Goal: Task Accomplishment & Management: Use online tool/utility

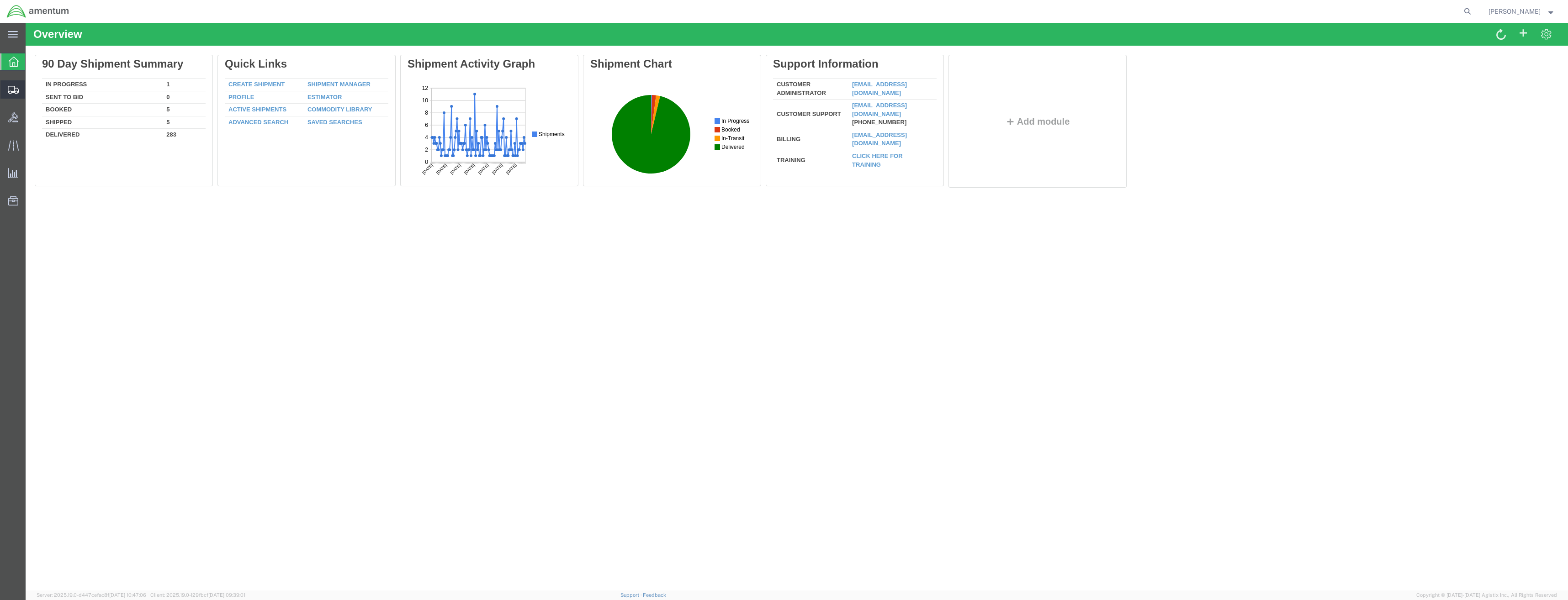
click at [11, 92] on icon at bounding box center [13, 90] width 11 height 8
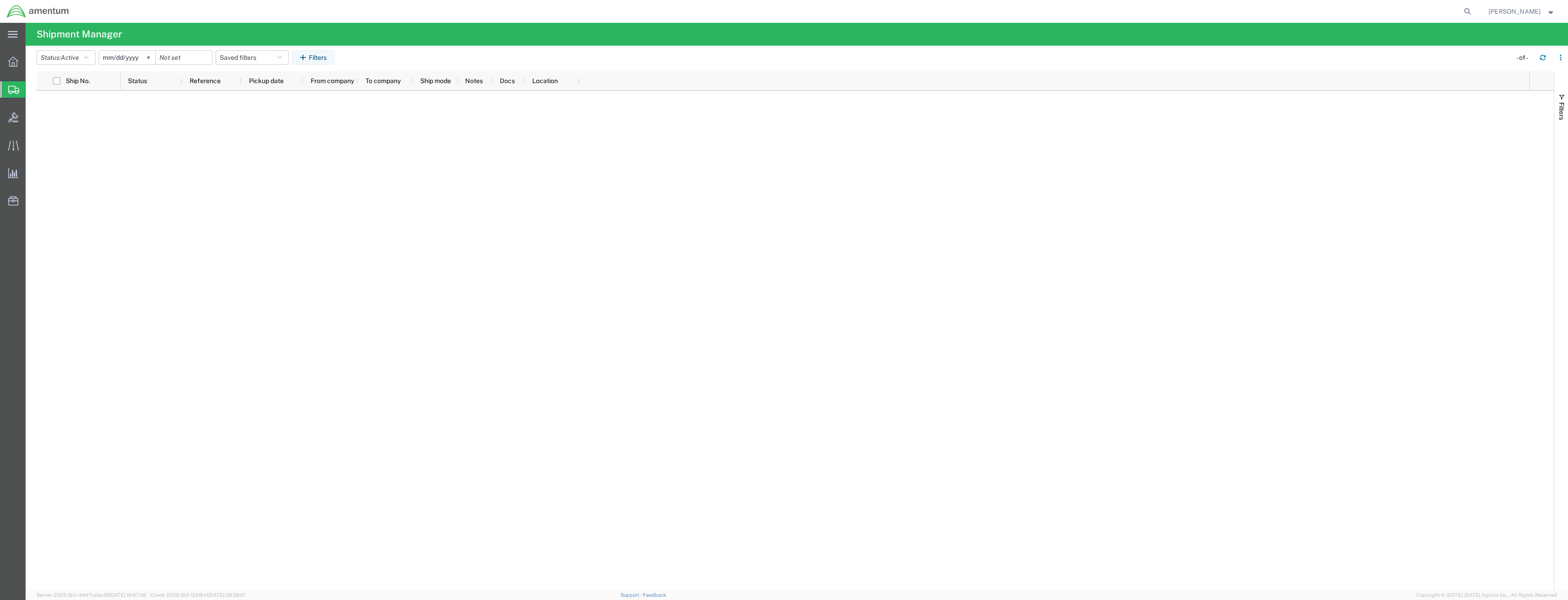
click at [8, 84] on div at bounding box center [13, 89] width 26 height 17
click at [19, 63] on div at bounding box center [13, 61] width 26 height 19
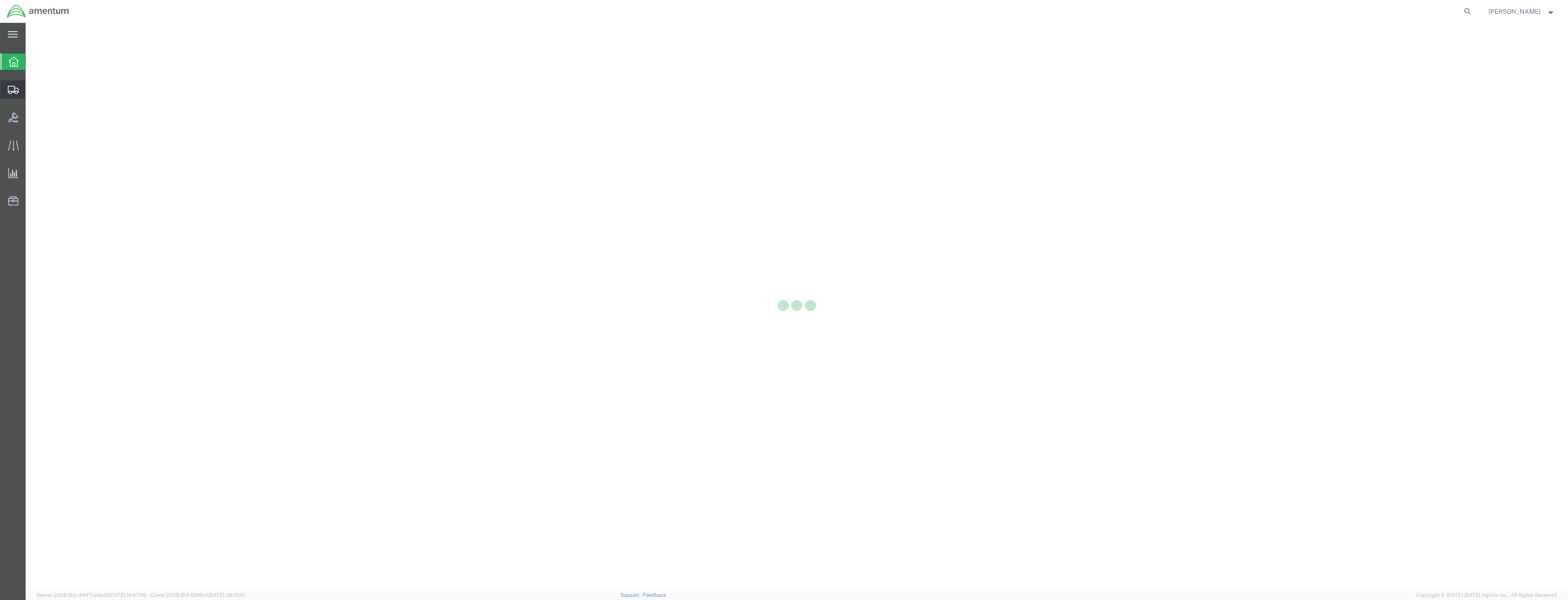
click at [12, 88] on icon at bounding box center [13, 90] width 11 height 8
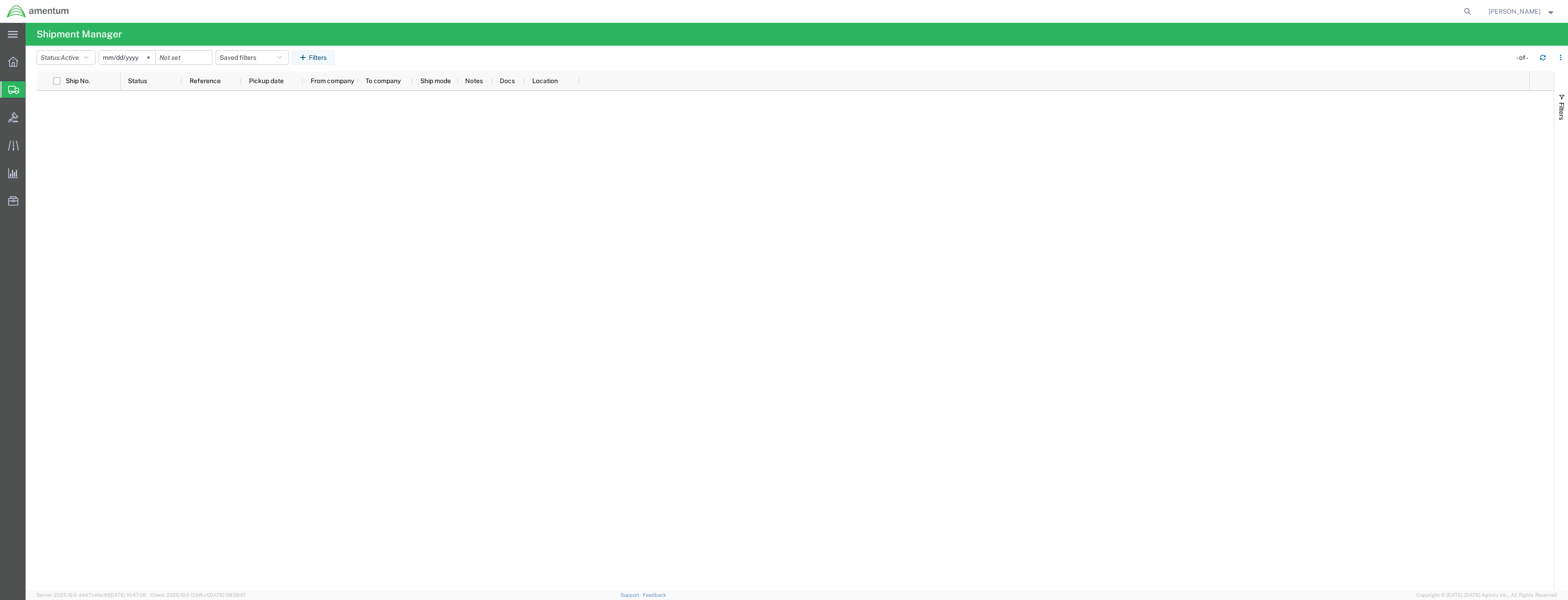
click at [12, 57] on icon at bounding box center [12, 61] width 10 height 10
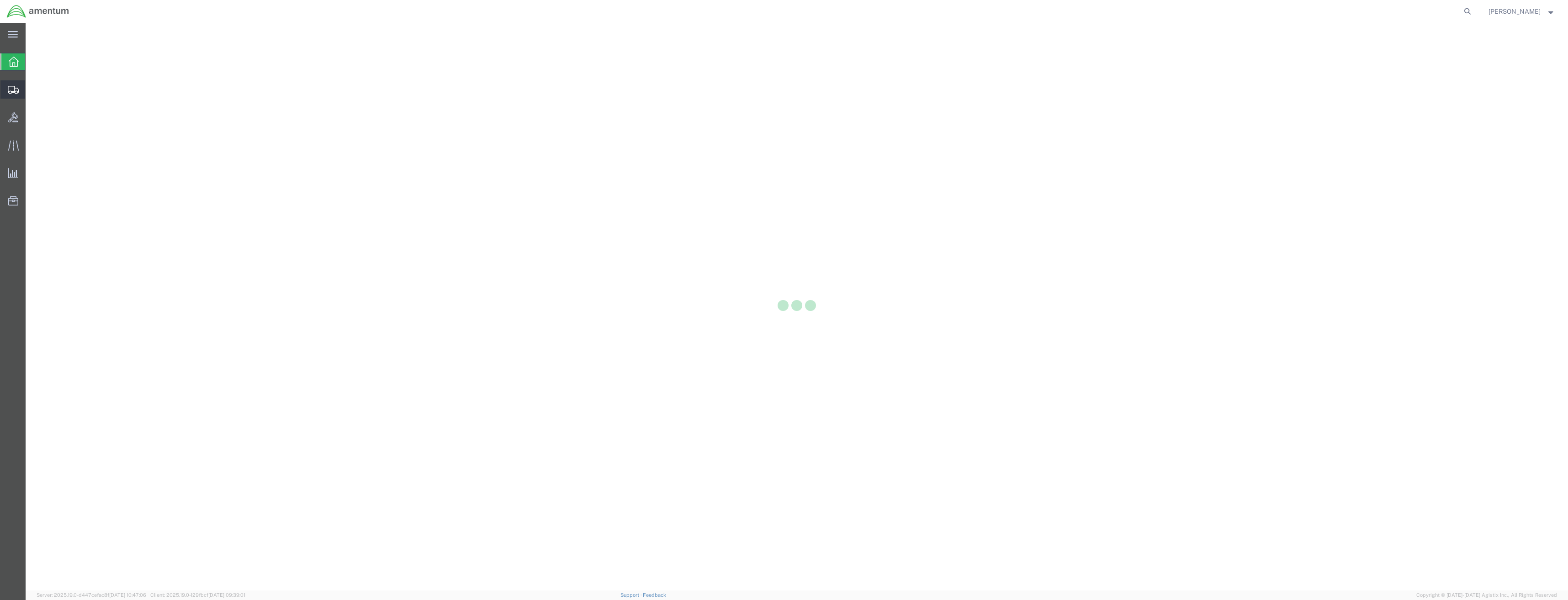
click at [15, 85] on svg-icon at bounding box center [13, 90] width 11 height 9
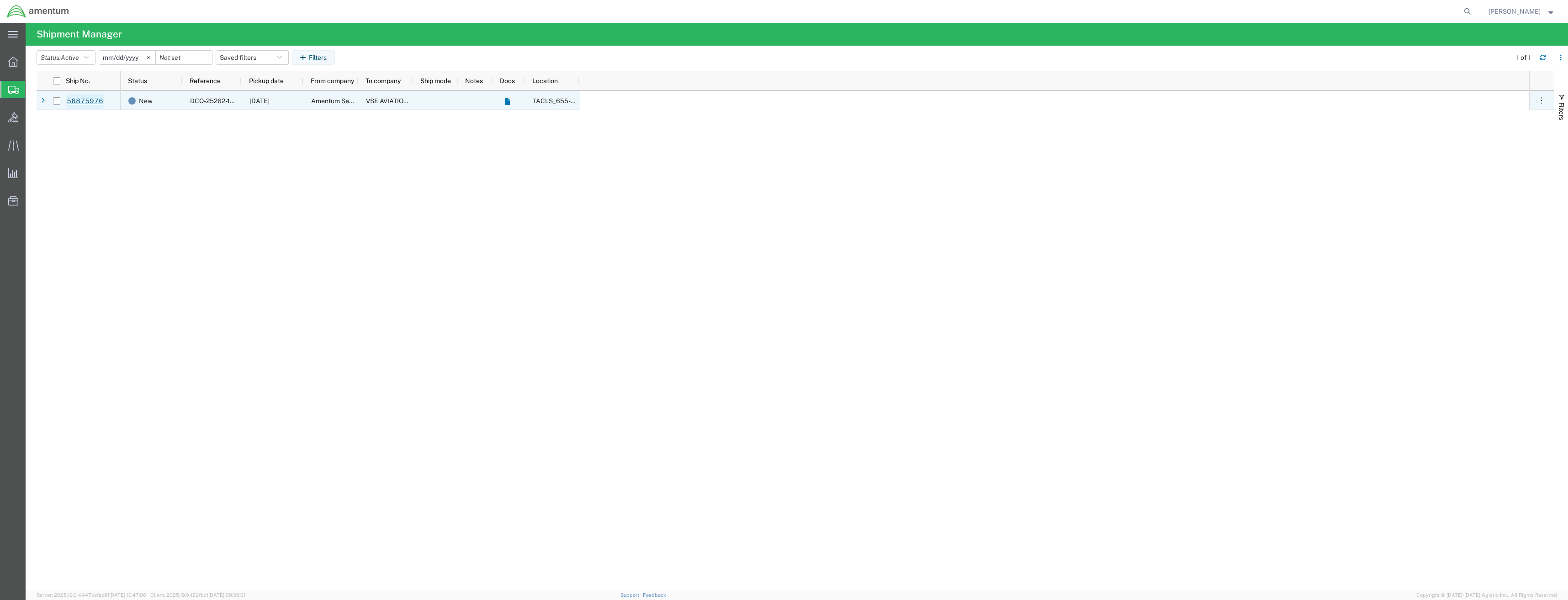
click at [83, 100] on link "56875976" at bounding box center [85, 101] width 37 height 14
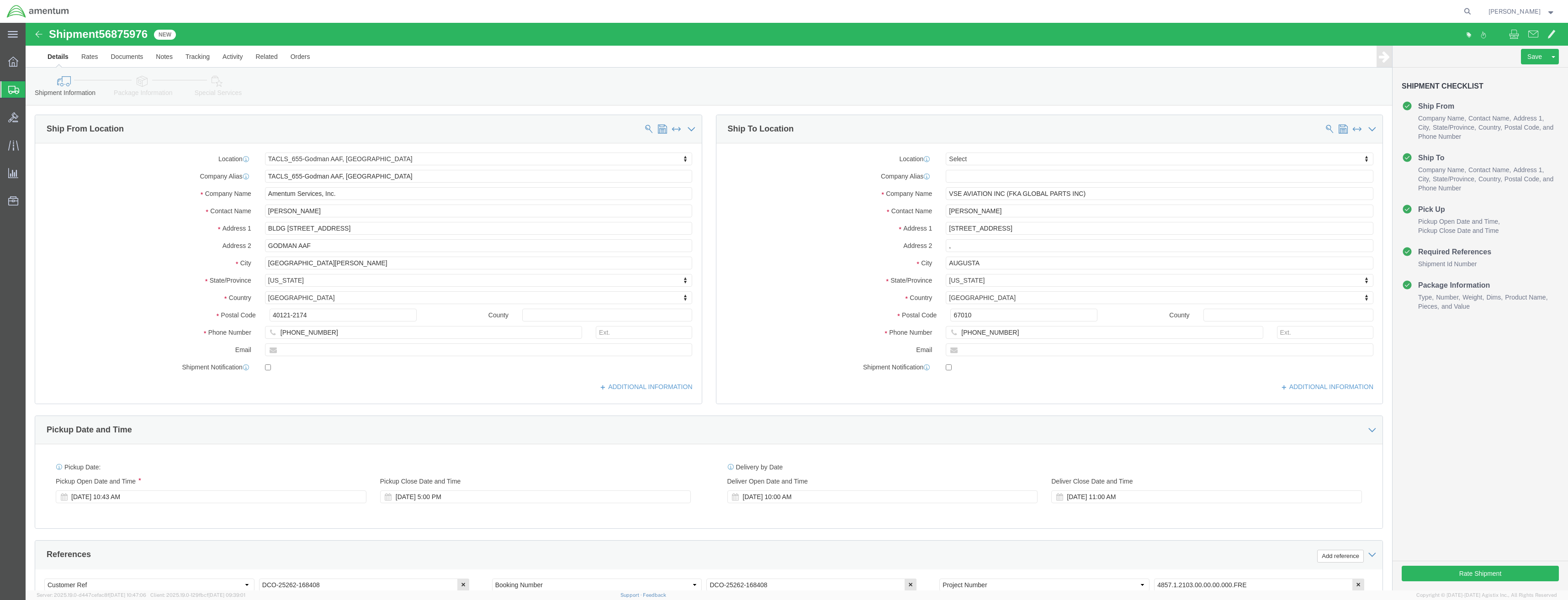
select select "42727"
select select
click button "Rate Shipment"
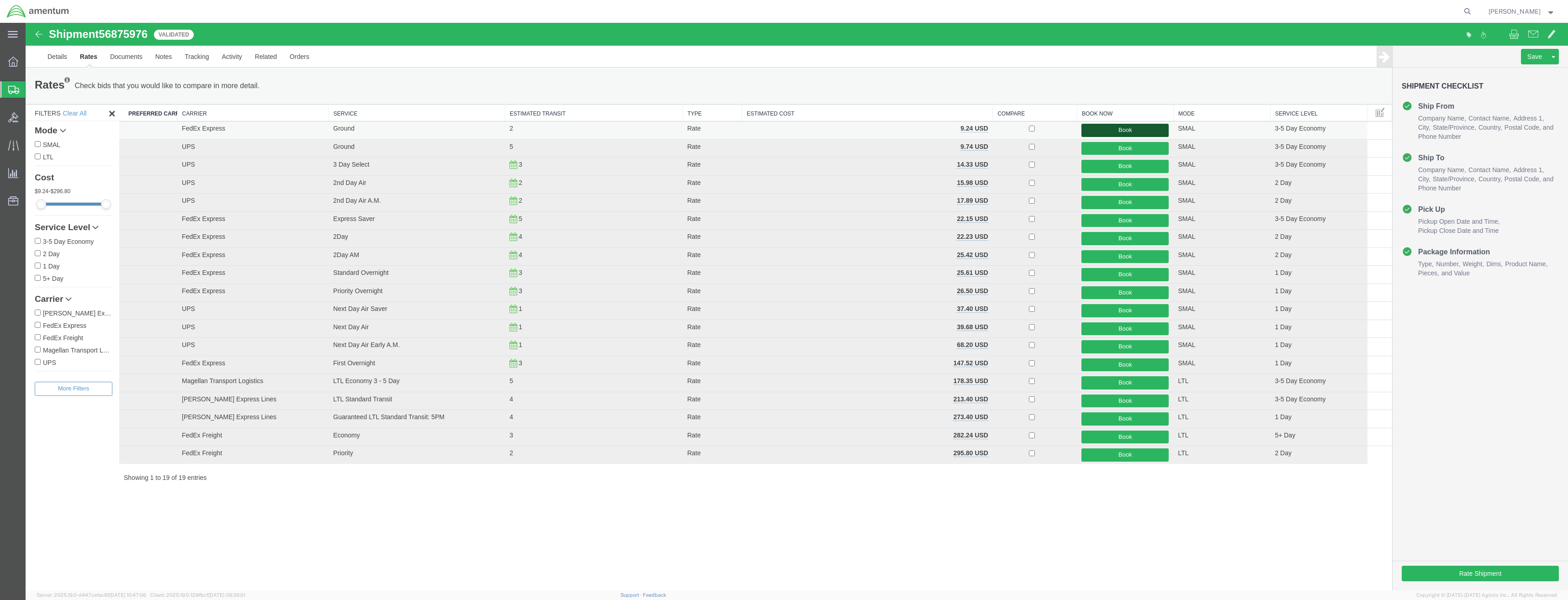
click at [1124, 132] on button "Book" at bounding box center [1125, 130] width 87 height 13
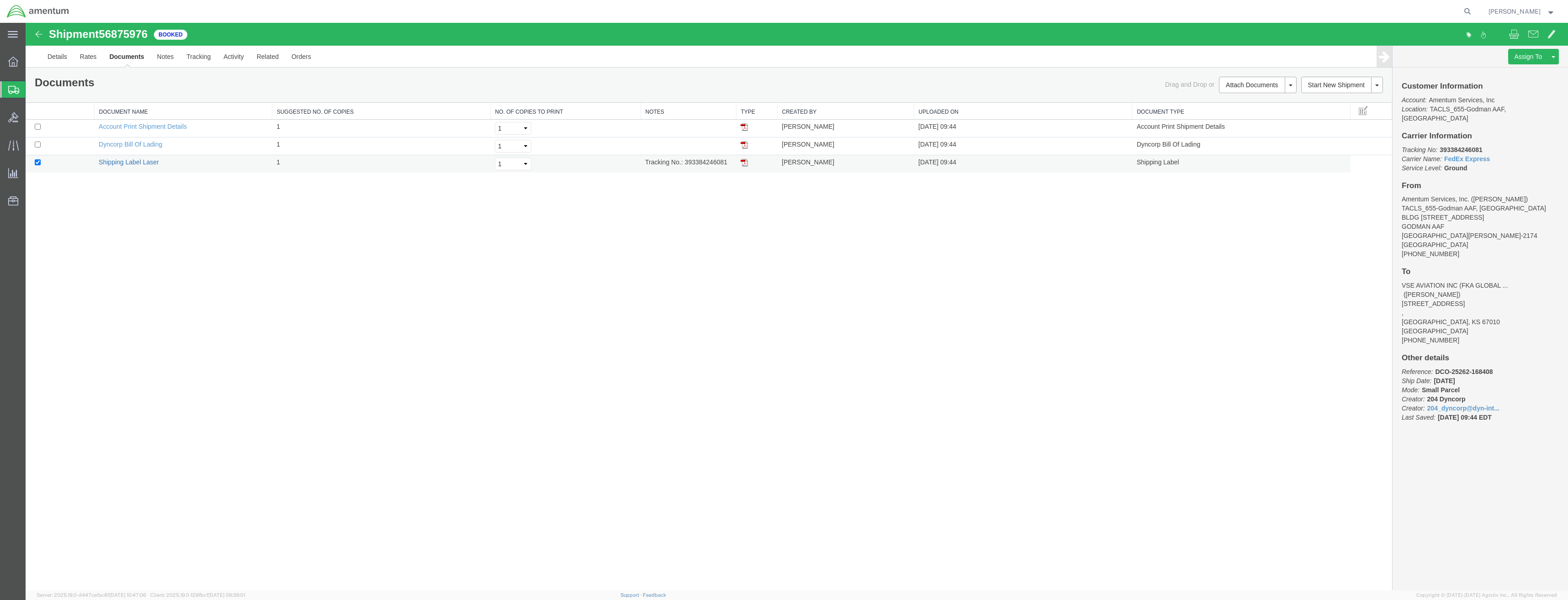
click at [133, 161] on link "Shipping Label Laser" at bounding box center [129, 162] width 60 height 7
click at [19, 93] on icon at bounding box center [13, 90] width 11 height 8
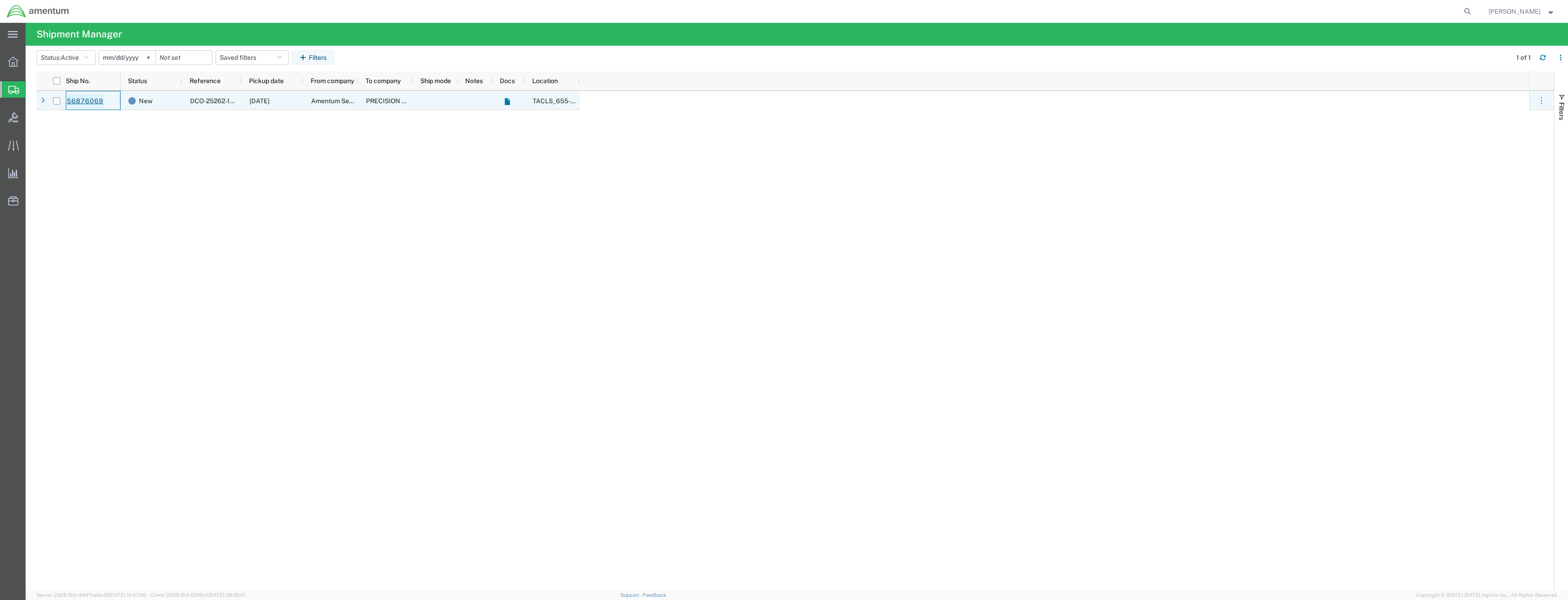
click at [76, 104] on link "56876069" at bounding box center [85, 101] width 37 height 14
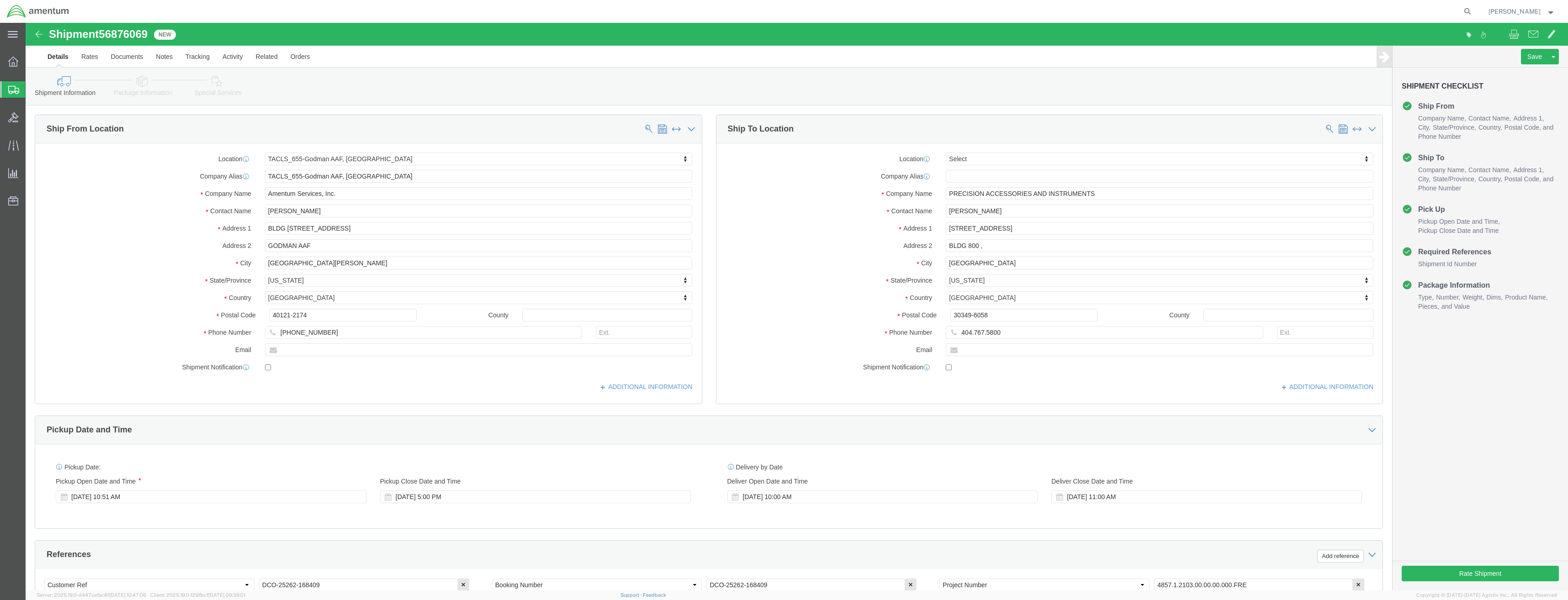
select select "42727"
select select
click input "404.767.5800"
click input "404-767.5800"
type input "[PHONE_NUMBER]"
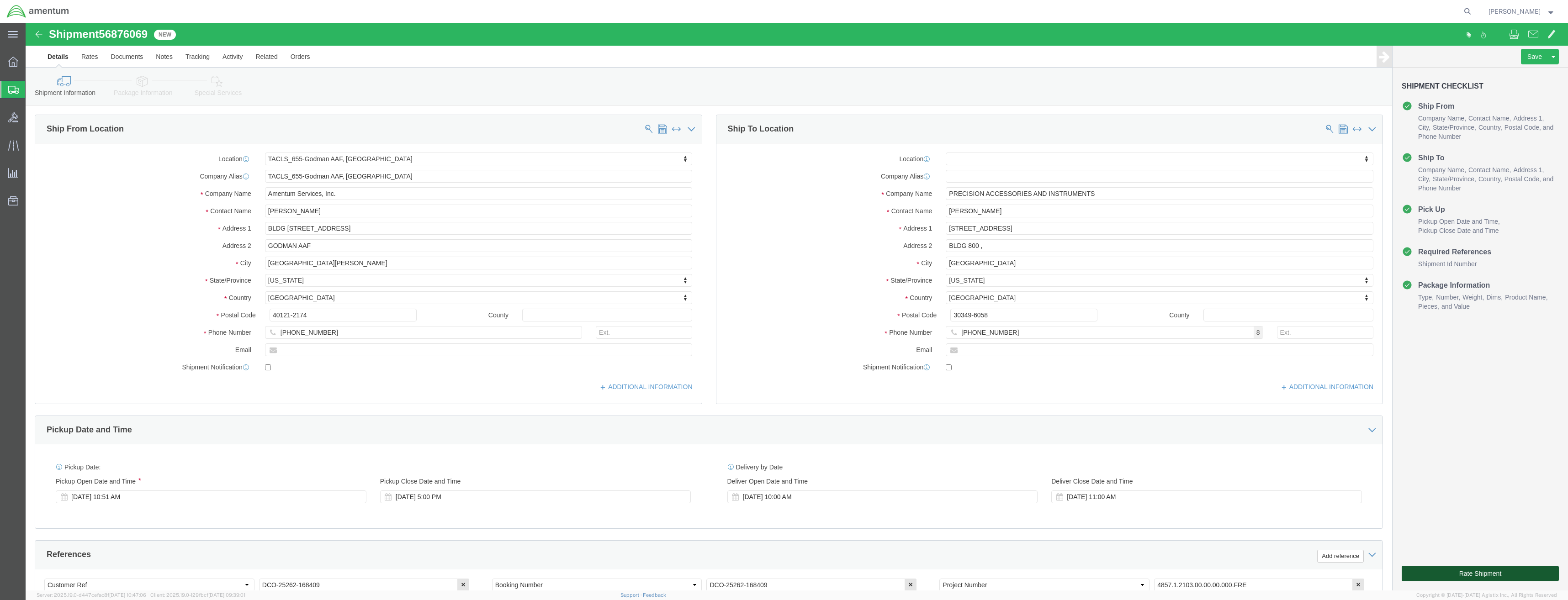
click button "Rate Shipment"
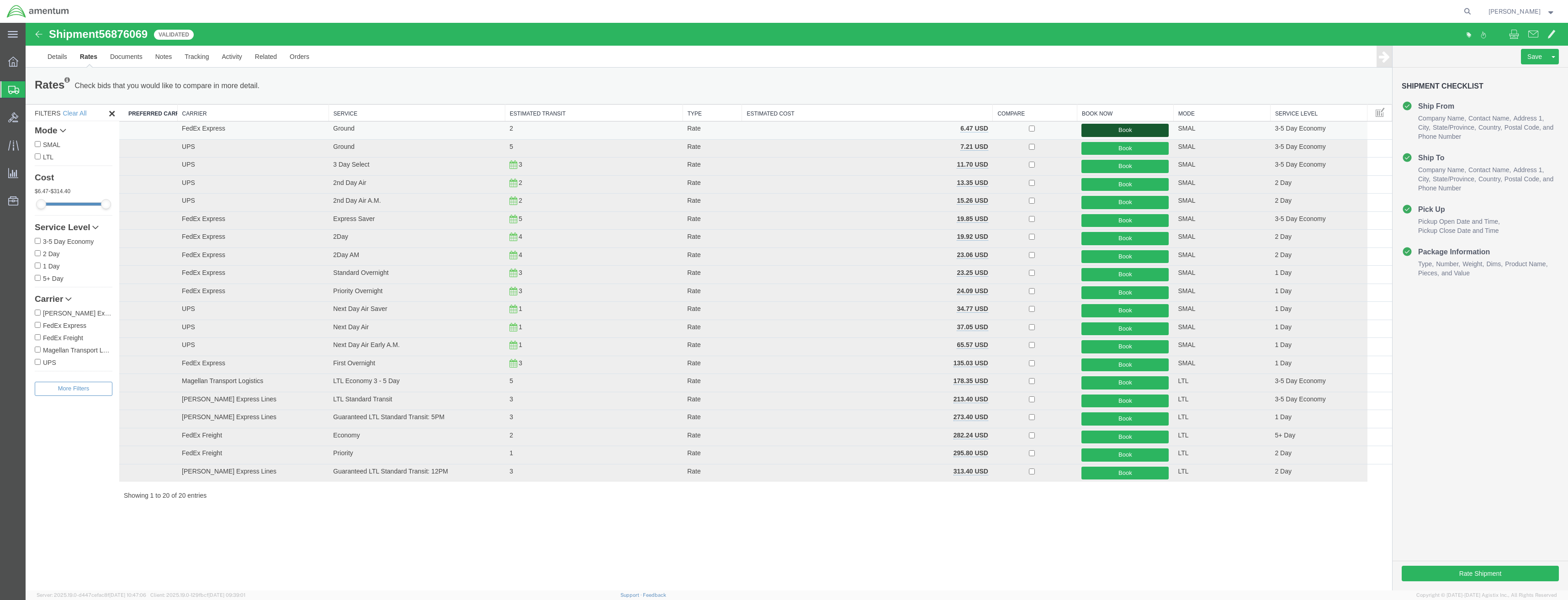
click at [1131, 126] on button "Book" at bounding box center [1125, 130] width 87 height 13
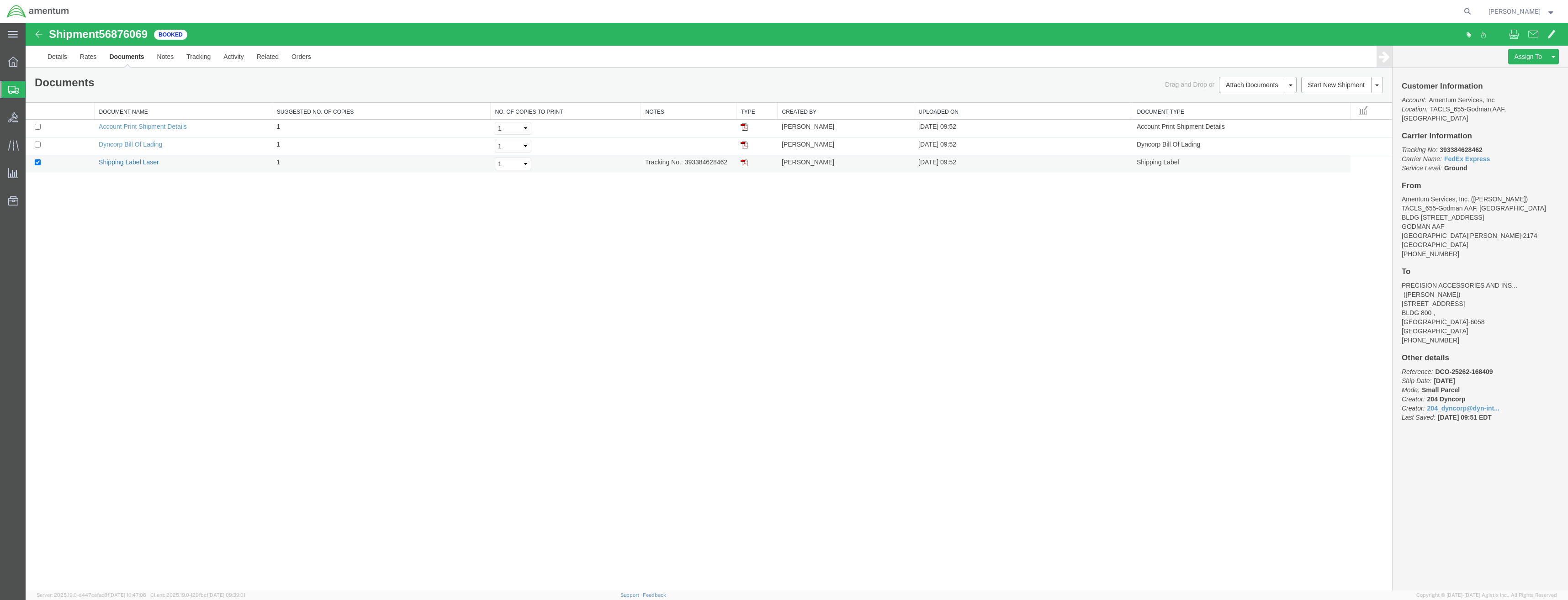
click at [143, 162] on link "Shipping Label Laser" at bounding box center [129, 162] width 60 height 7
click at [12, 91] on icon at bounding box center [13, 90] width 11 height 8
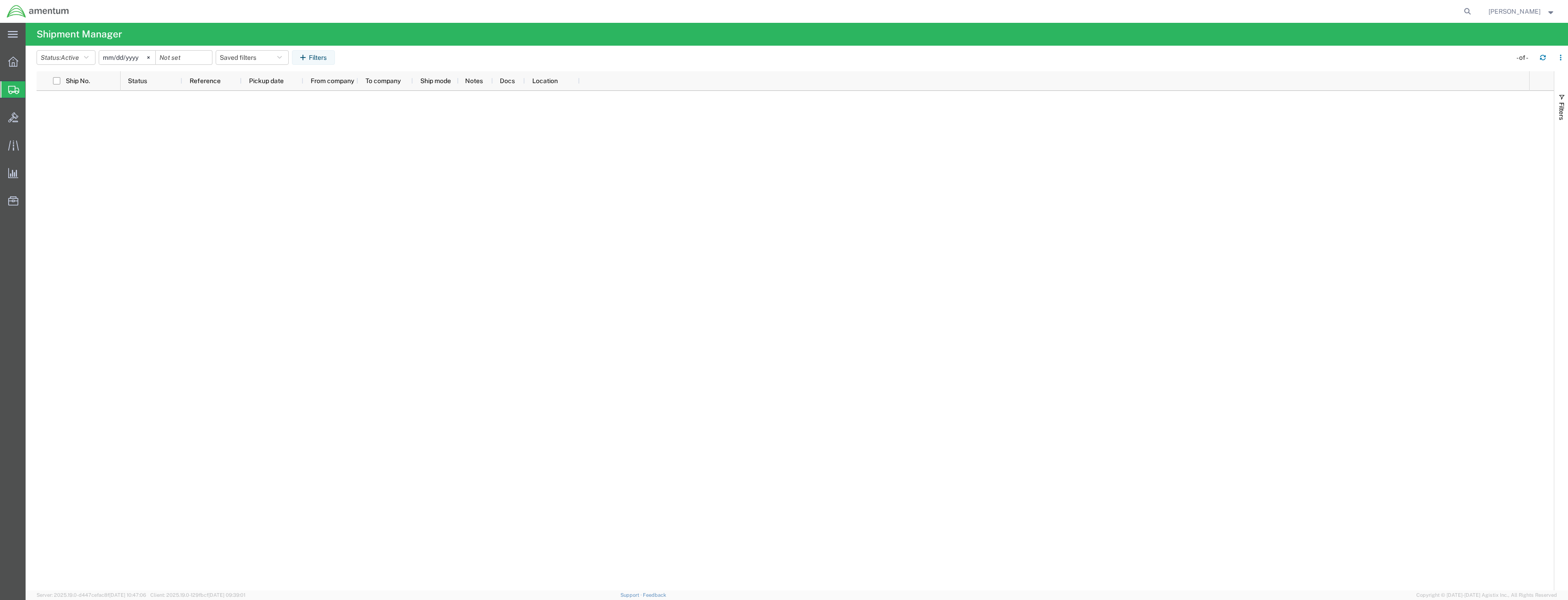
click at [15, 92] on icon at bounding box center [13, 90] width 11 height 8
click at [15, 60] on icon at bounding box center [12, 61] width 10 height 10
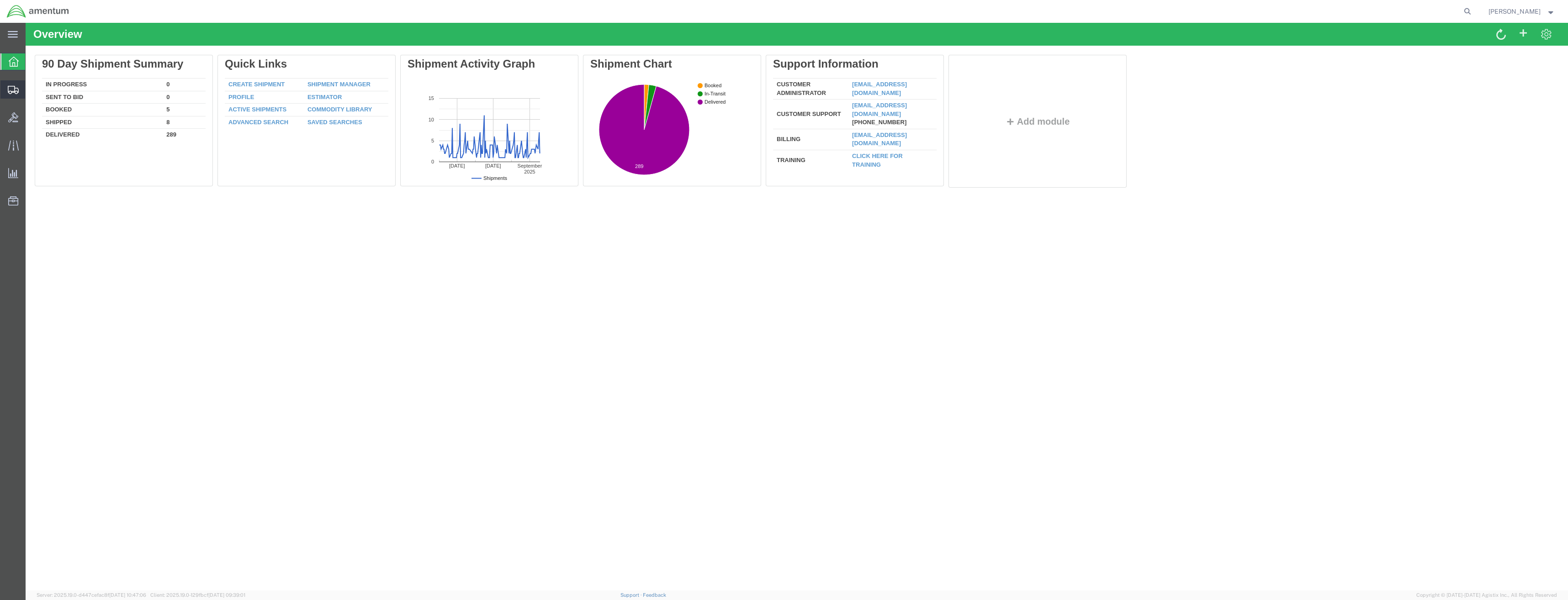
click at [14, 86] on icon at bounding box center [13, 90] width 11 height 8
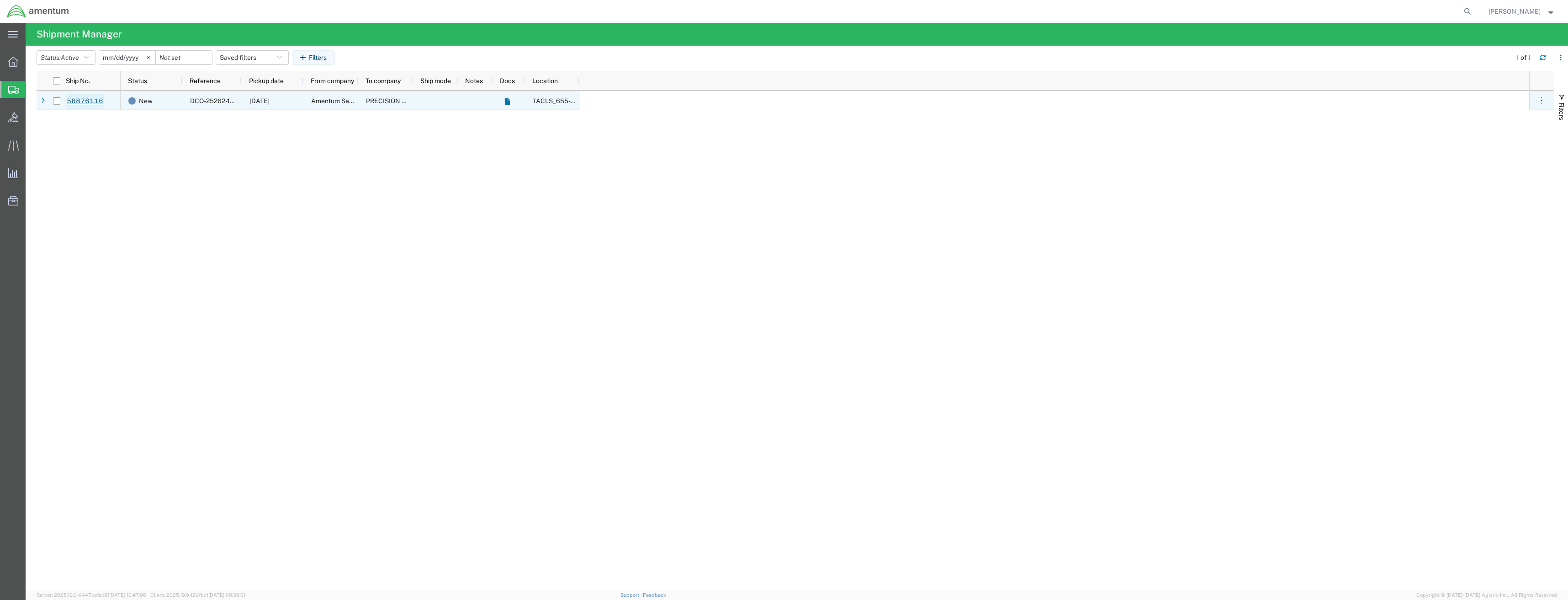
click at [80, 99] on link "56876116" at bounding box center [85, 101] width 37 height 14
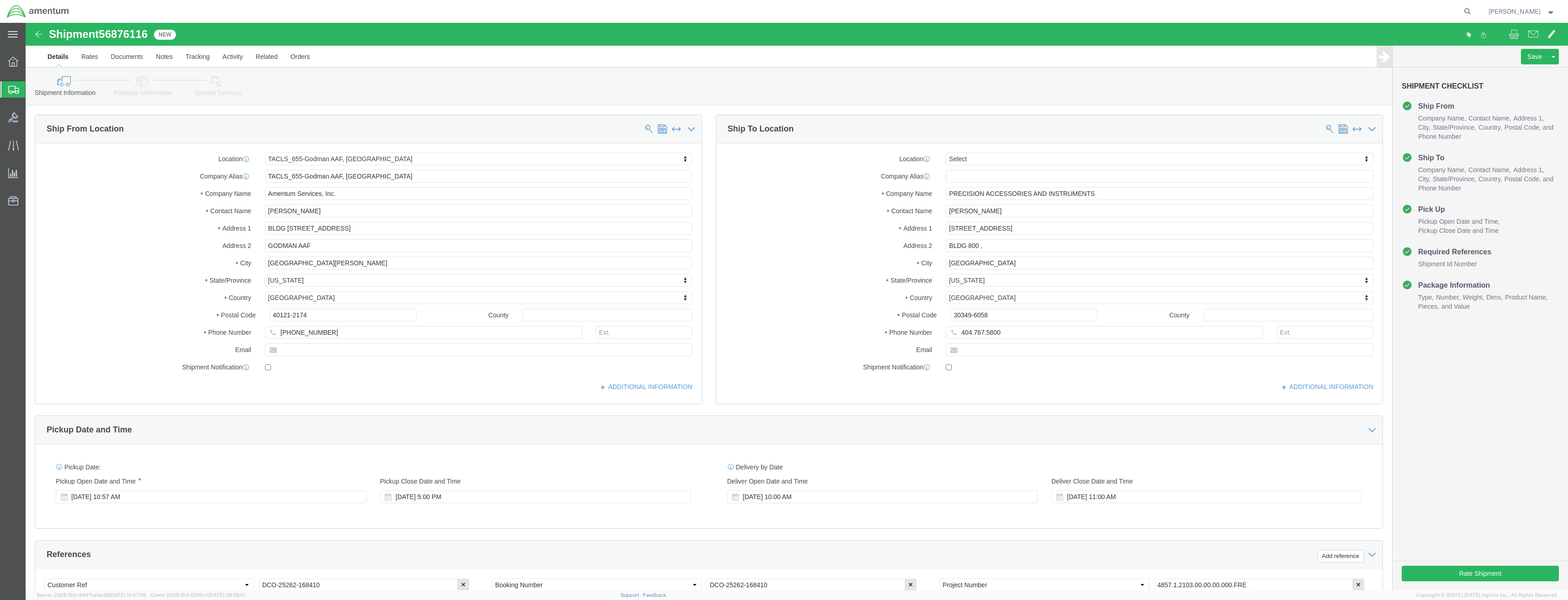
select select "42727"
select select
click input "404.767.5800"
click input "404-767.5800"
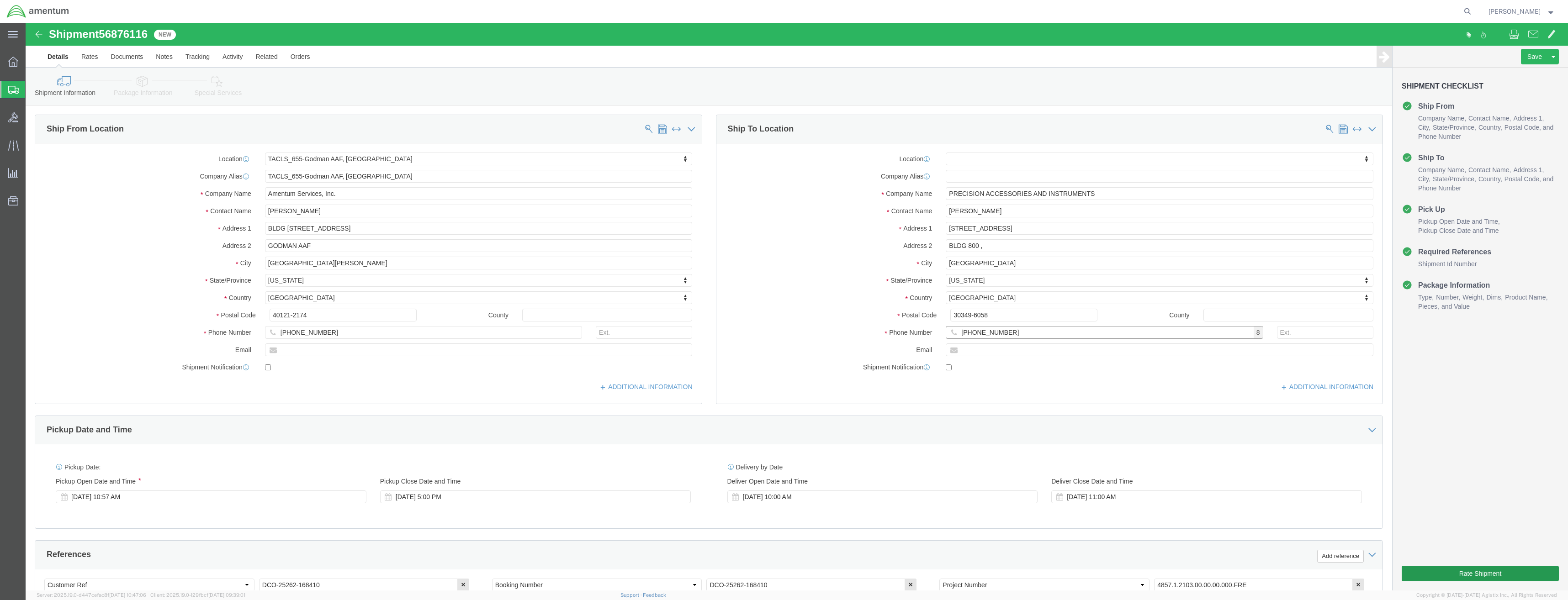
type input "[PHONE_NUMBER]"
click button "Rate Shipment"
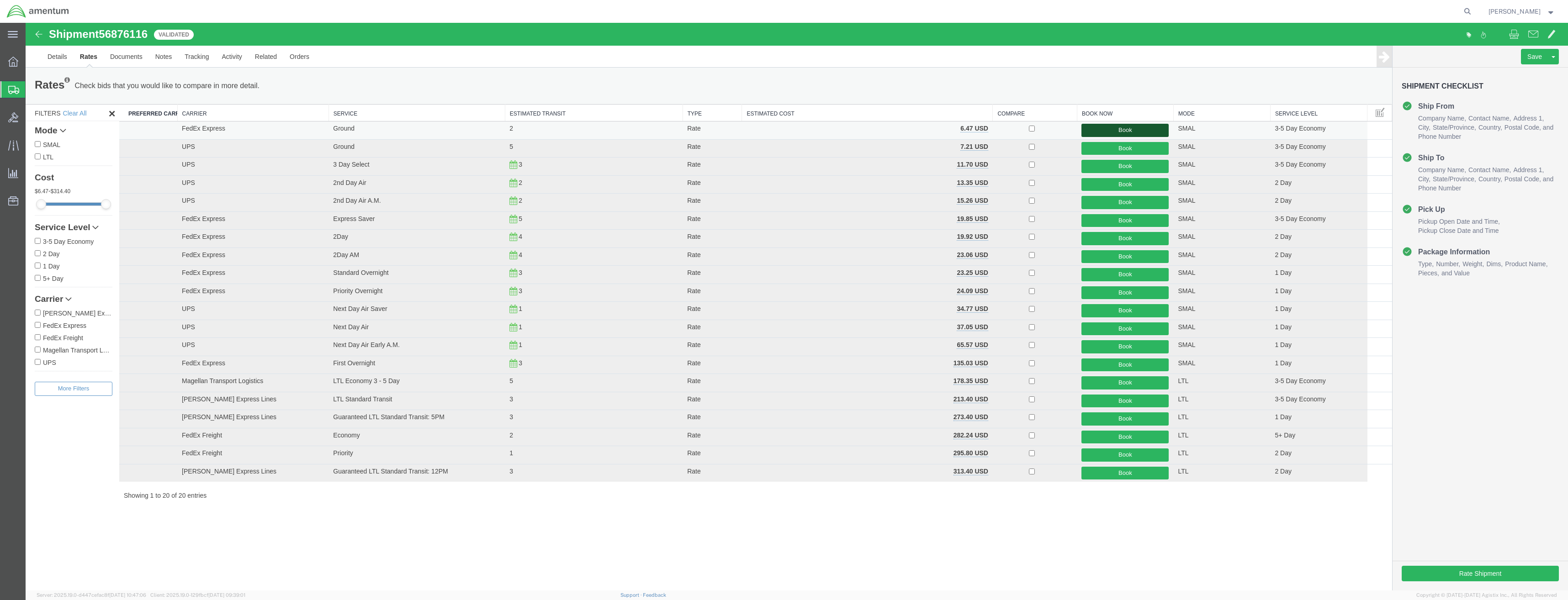
click at [1143, 132] on button "Book" at bounding box center [1125, 130] width 87 height 13
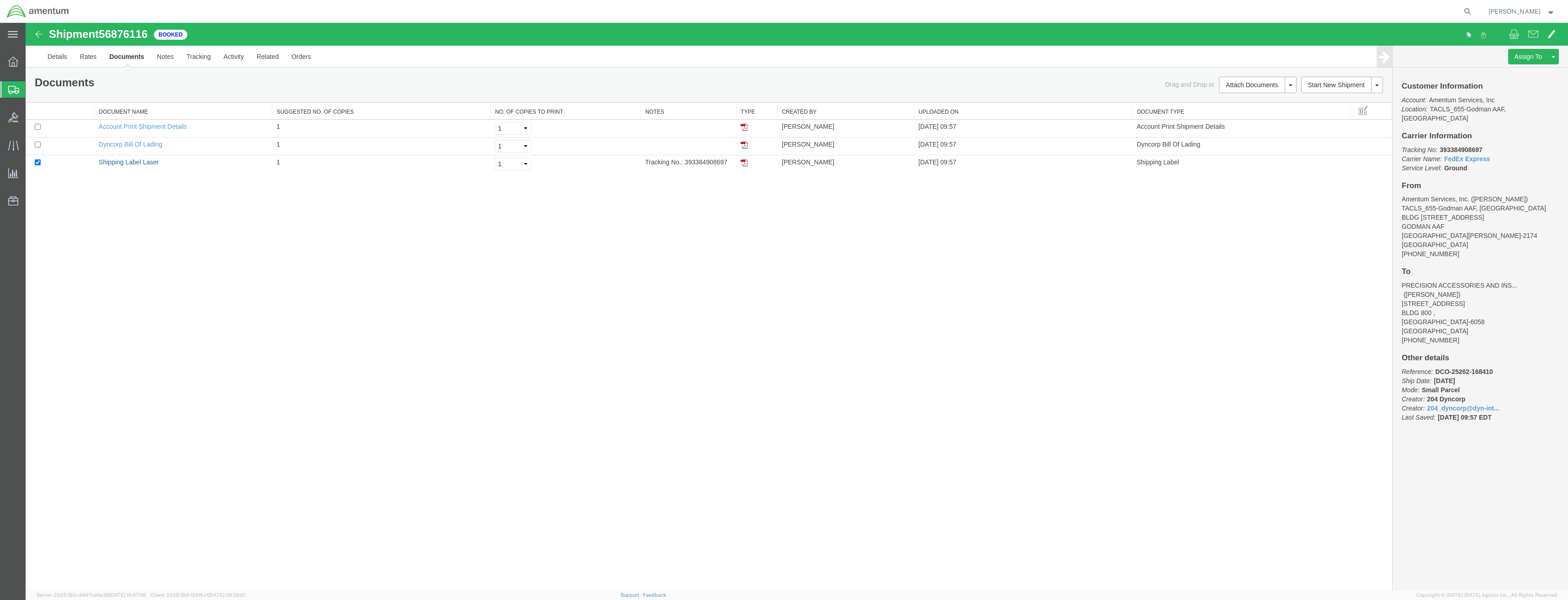
drag, startPoint x: 125, startPoint y: 160, endPoint x: 430, endPoint y: 182, distance: 305.8
click at [125, 160] on link "Shipping Label Laser" at bounding box center [129, 162] width 60 height 7
drag, startPoint x: 135, startPoint y: 162, endPoint x: 196, endPoint y: 171, distance: 61.7
click at [135, 162] on link "Shipping Label Laser" at bounding box center [129, 162] width 60 height 7
